Goal: Information Seeking & Learning: Check status

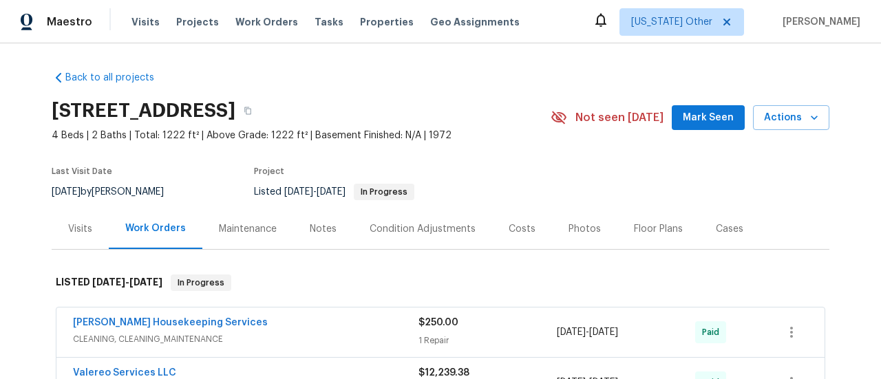
click at [75, 233] on div "Visits" at bounding box center [80, 229] width 24 height 14
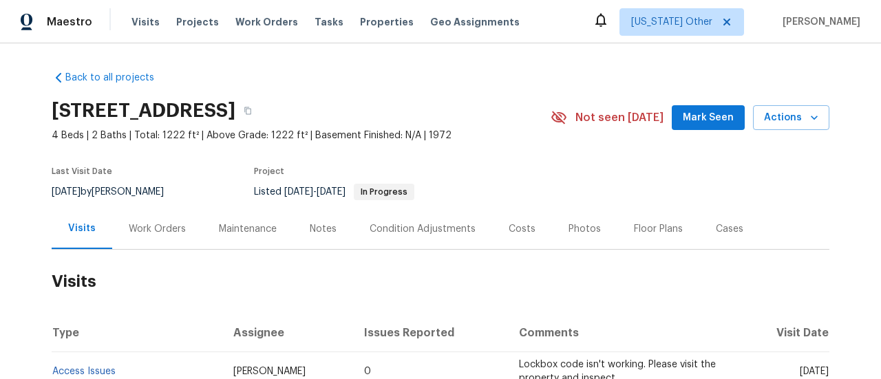
click at [167, 223] on div "Work Orders" at bounding box center [157, 229] width 57 height 14
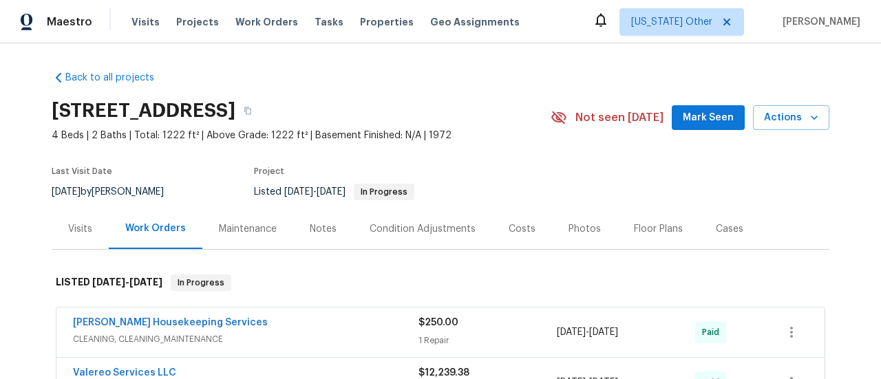
click at [66, 235] on div "Visits" at bounding box center [80, 229] width 57 height 41
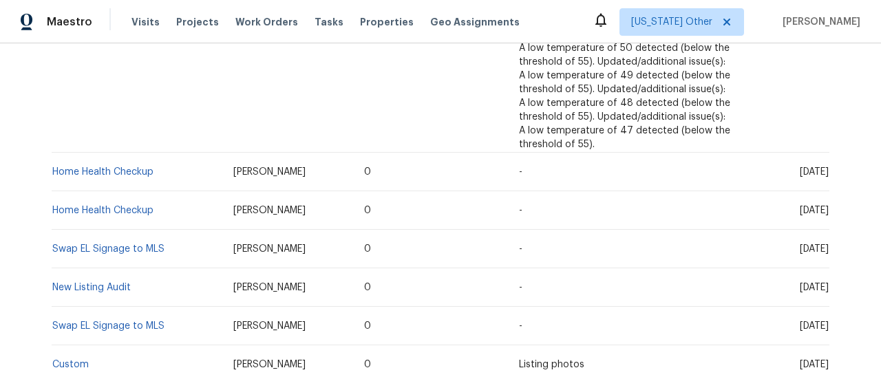
scroll to position [1584, 0]
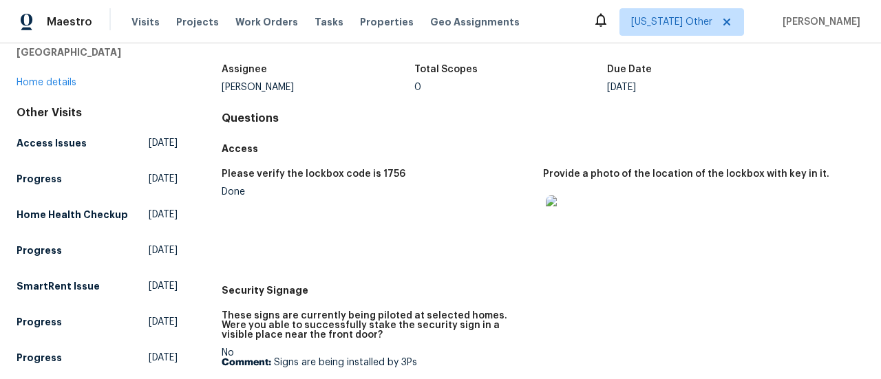
scroll to position [138, 0]
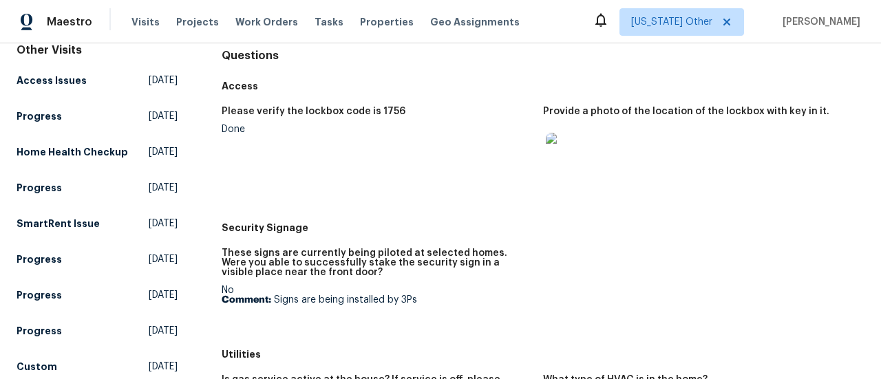
click at [568, 158] on img at bounding box center [568, 155] width 44 height 44
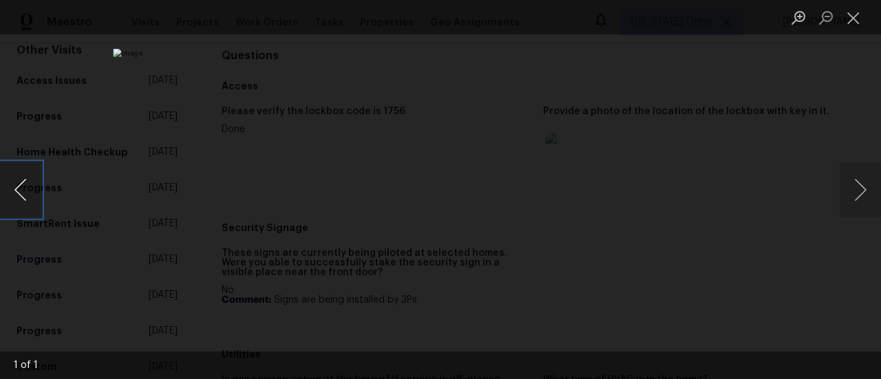
click at [19, 196] on button "Previous image" at bounding box center [20, 189] width 41 height 55
drag, startPoint x: 21, startPoint y: 196, endPoint x: 248, endPoint y: 193, distance: 227.2
click at [22, 198] on button "Previous image" at bounding box center [20, 189] width 41 height 55
click at [854, 189] on button "Next image" at bounding box center [860, 189] width 41 height 55
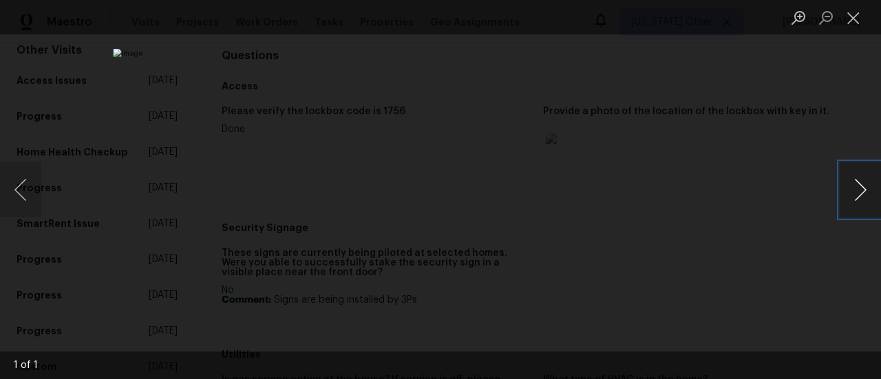
click at [854, 189] on button "Next image" at bounding box center [860, 189] width 41 height 55
drag, startPoint x: 854, startPoint y: 189, endPoint x: 842, endPoint y: 198, distance: 14.9
click at [854, 191] on button "Next image" at bounding box center [860, 189] width 41 height 55
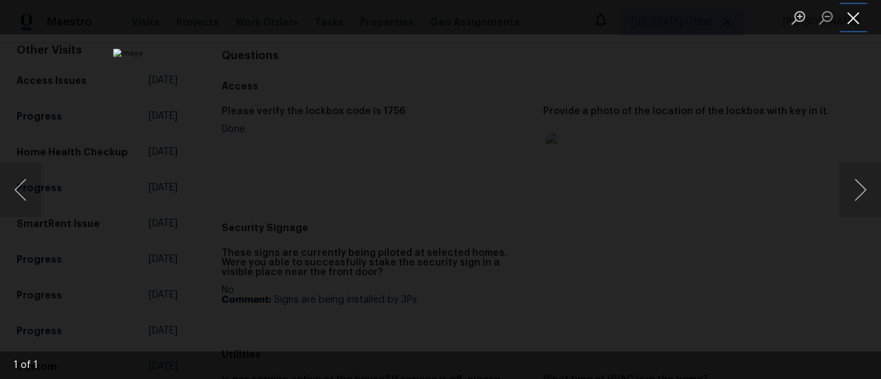
click at [862, 20] on button "Close lightbox" at bounding box center [854, 18] width 28 height 24
